Goal: Navigation & Orientation: Find specific page/section

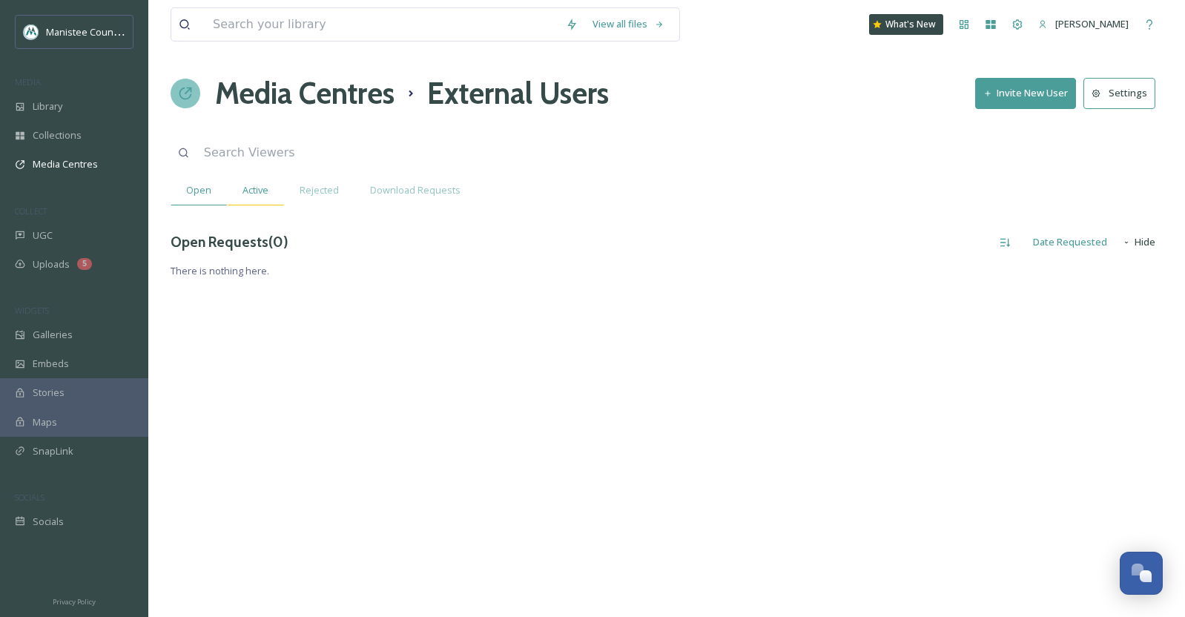
click at [251, 190] on span "Active" at bounding box center [256, 190] width 26 height 14
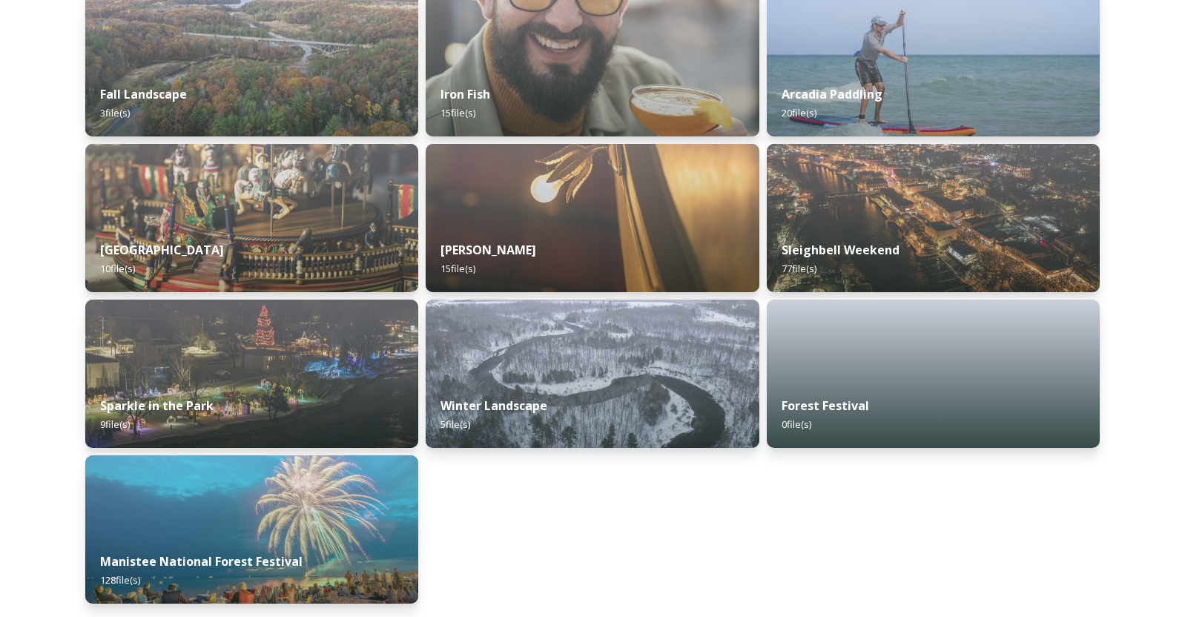
scroll to position [1497, 0]
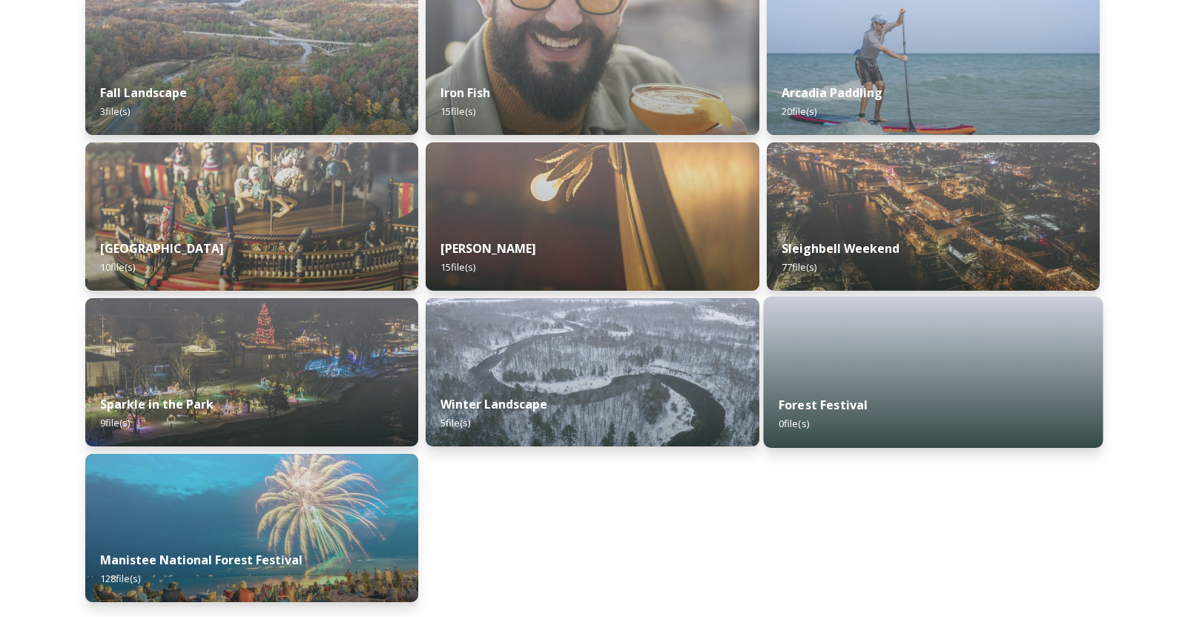
click at [927, 397] on div "Forest Festival 0 file(s)" at bounding box center [933, 413] width 340 height 67
